Goal: Task Accomplishment & Management: Manage account settings

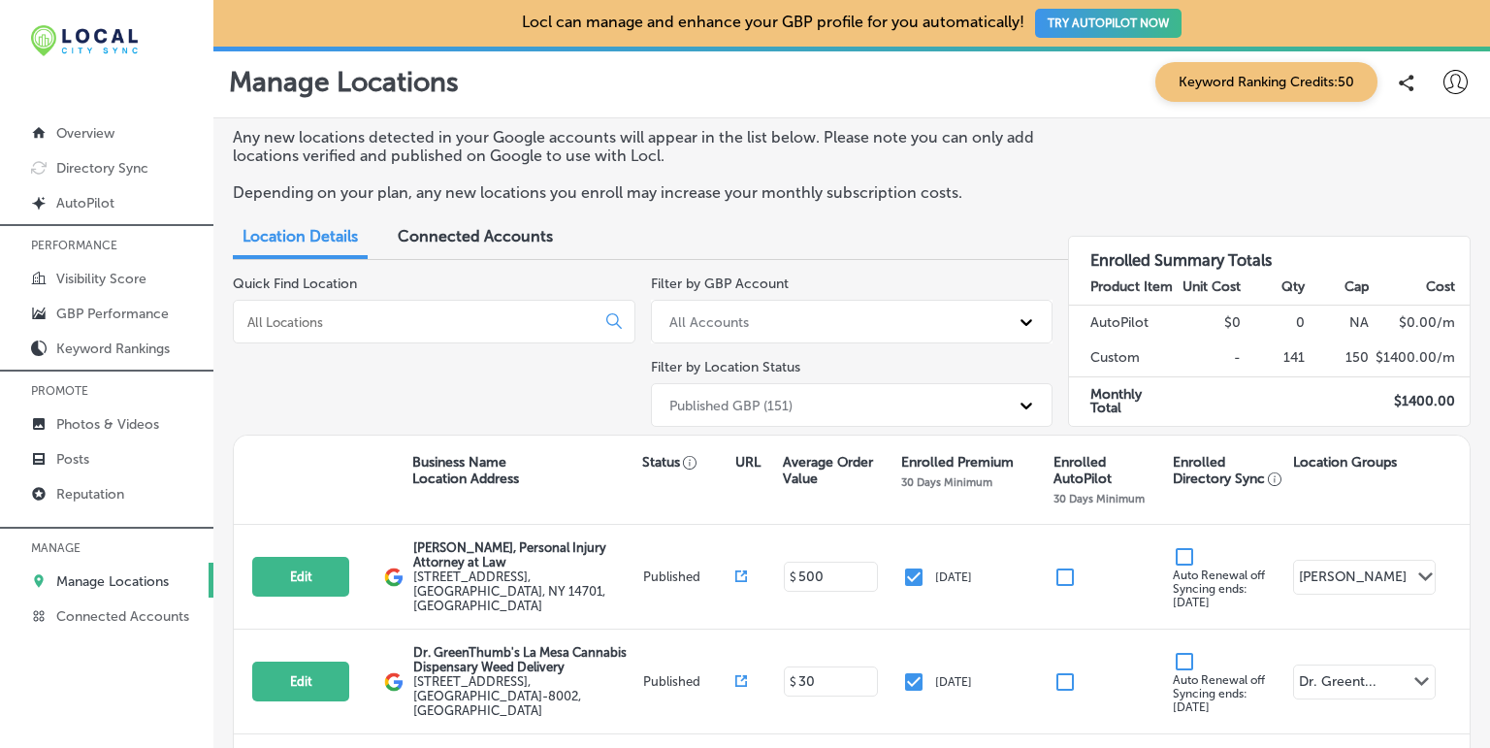
click at [1006, 83] on icon at bounding box center [1456, 82] width 24 height 24
click at [1006, 152] on p "My Account" at bounding box center [1404, 151] width 87 height 23
select select "US"
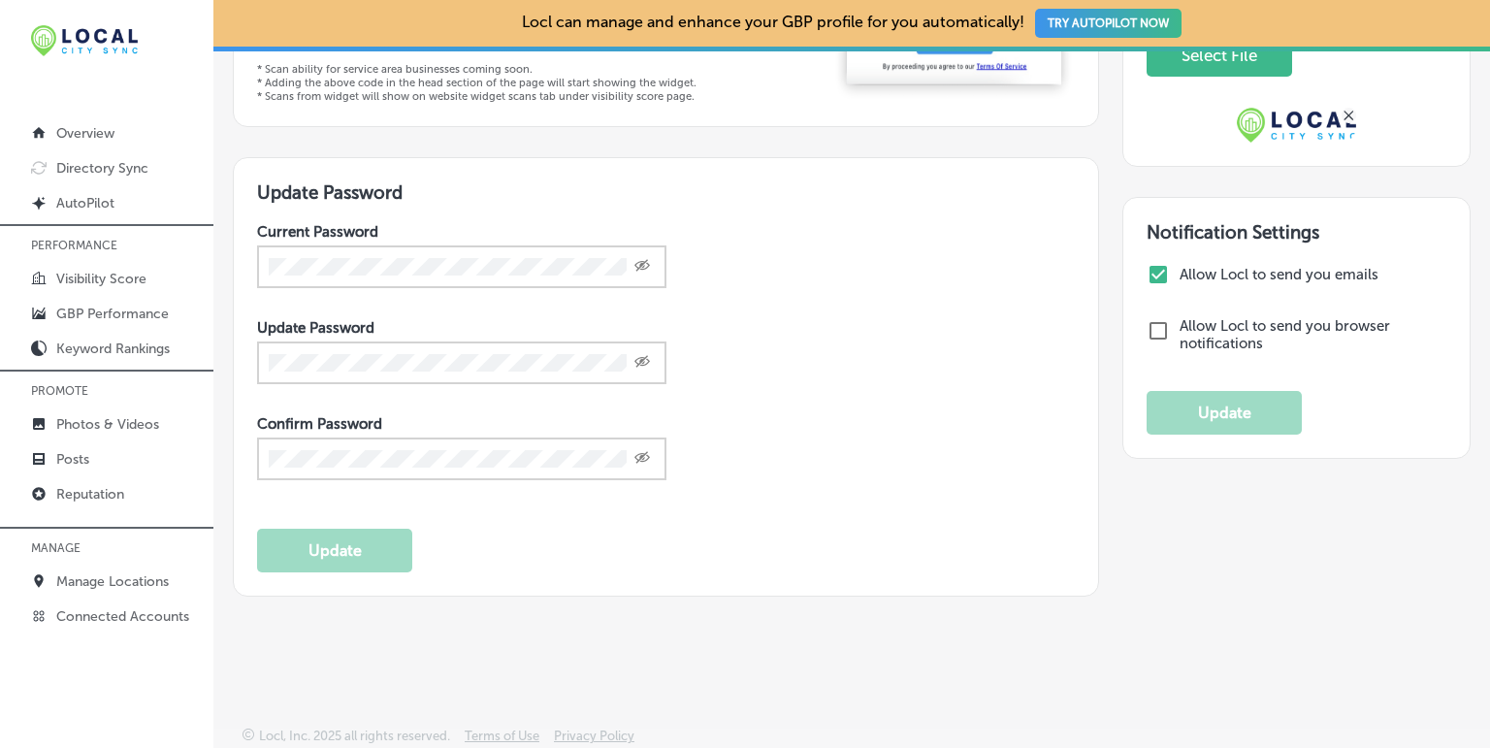
scroll to position [340, 0]
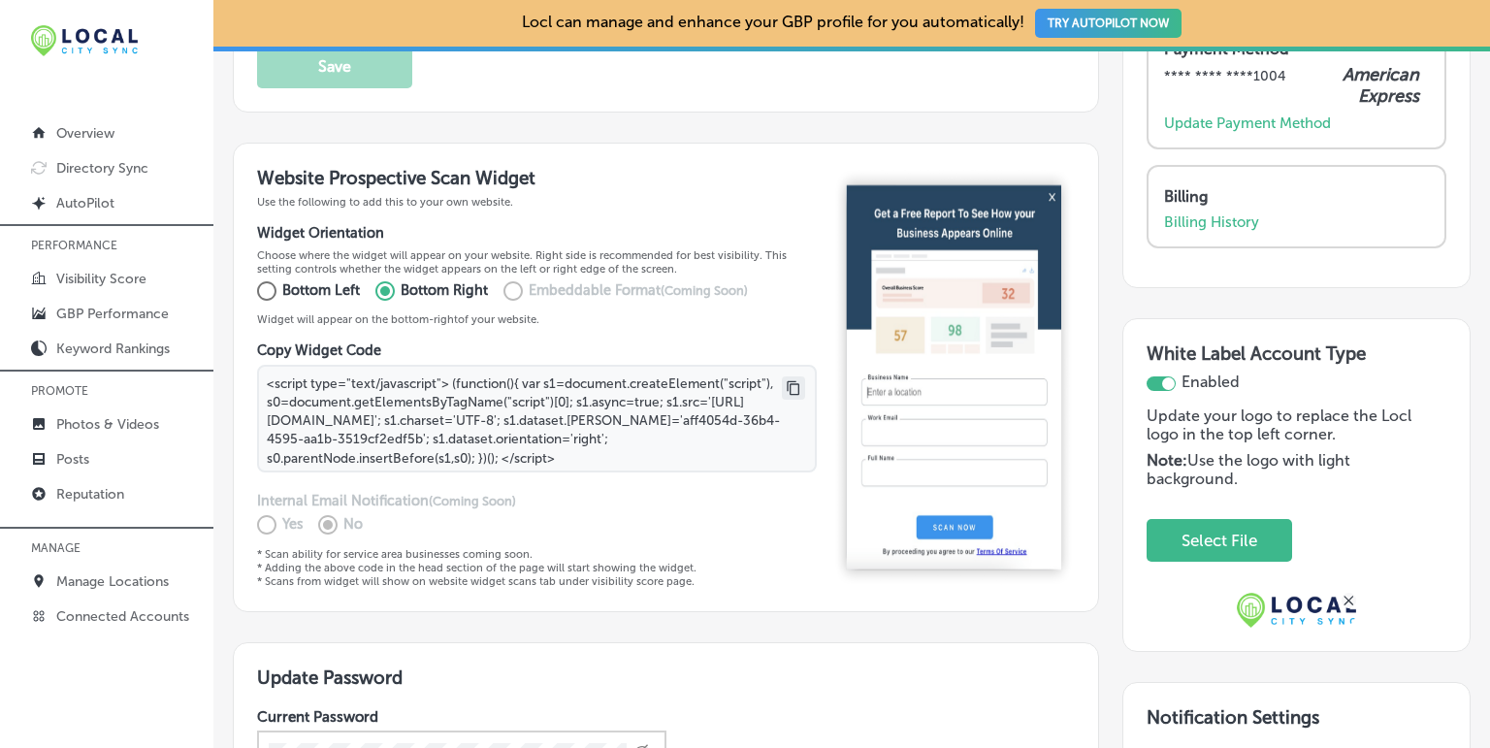
click at [786, 387] on icon at bounding box center [794, 388] width 16 height 16
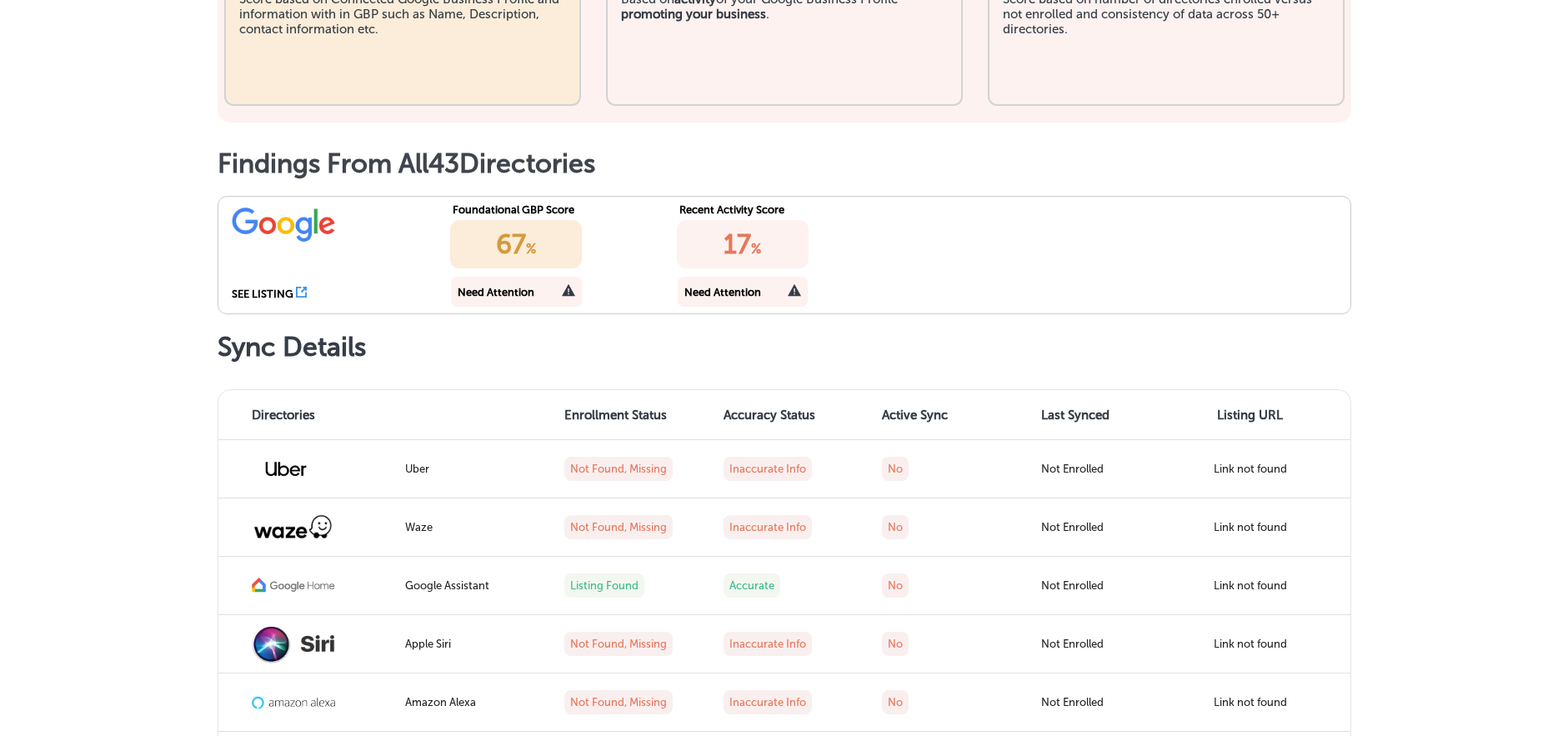
scroll to position [277, 0]
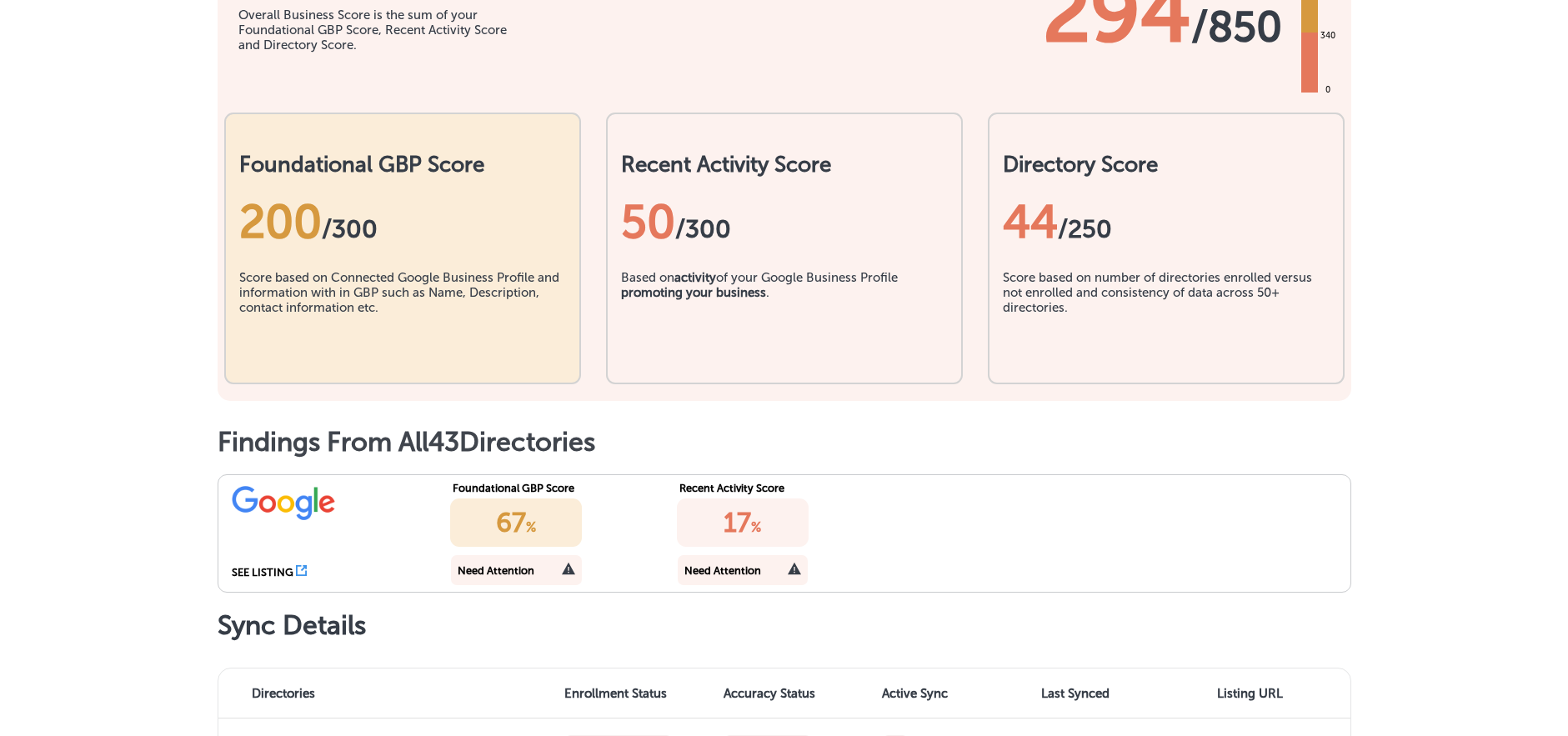
click at [669, 249] on div "50 /300" at bounding box center [784, 222] width 326 height 55
click at [396, 249] on div "200 / 300" at bounding box center [402, 222] width 326 height 55
drag, startPoint x: 344, startPoint y: 294, endPoint x: 583, endPoint y: 290, distance: 239.0
click at [377, 244] on span "/ 300" at bounding box center [349, 228] width 56 height 30
click at [718, 244] on span "/300" at bounding box center [703, 228] width 56 height 30
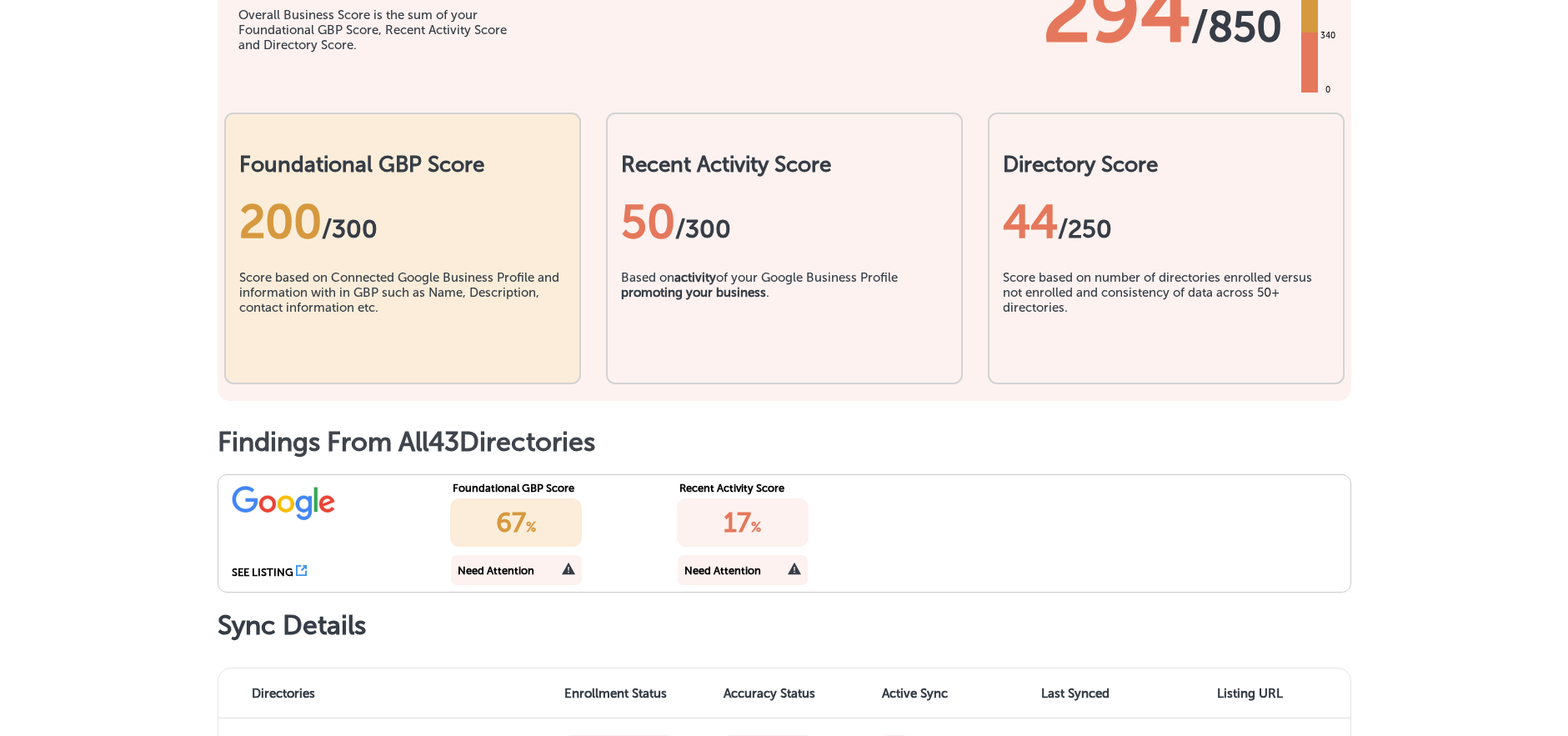
click at [1059, 249] on div "44 /250" at bounding box center [1166, 222] width 326 height 55
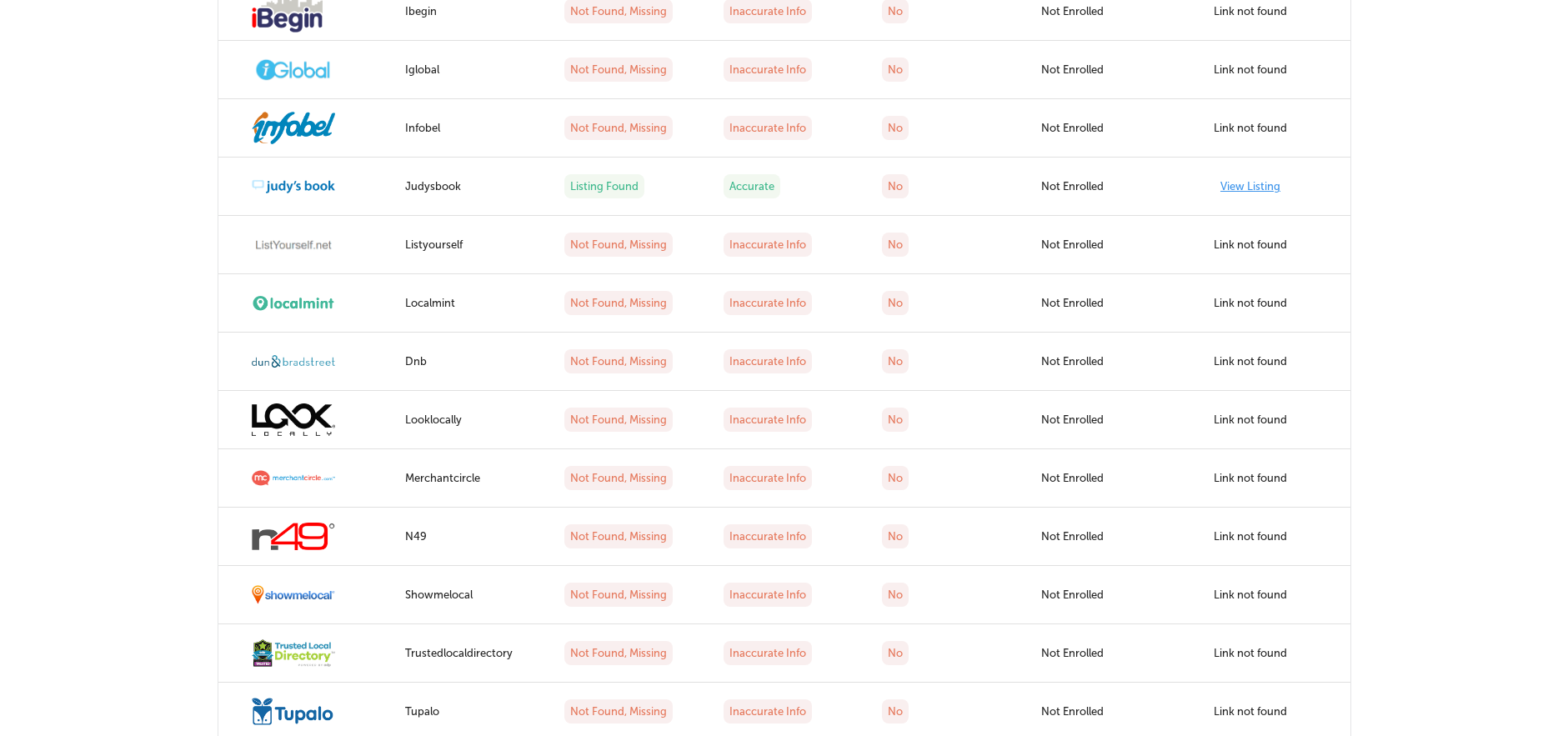
scroll to position [2802, 0]
